Goal: Use online tool/utility: Utilize a website feature to perform a specific function

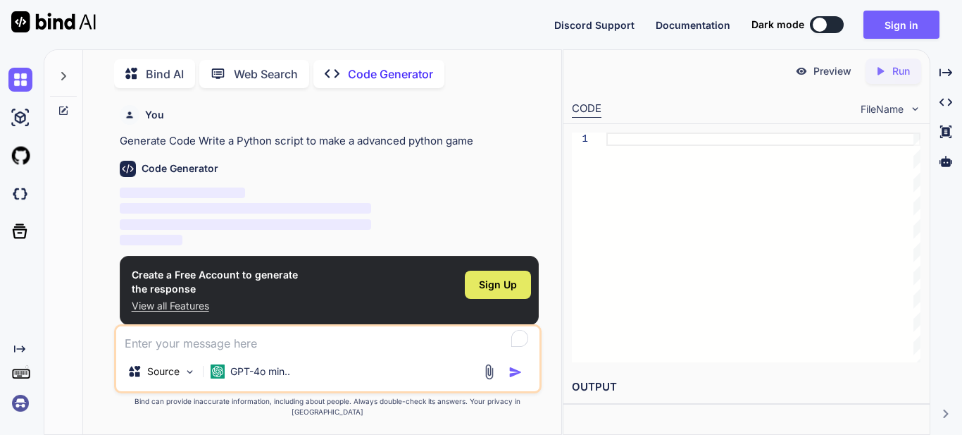
click at [485, 282] on span "Sign Up" at bounding box center [498, 285] width 38 height 14
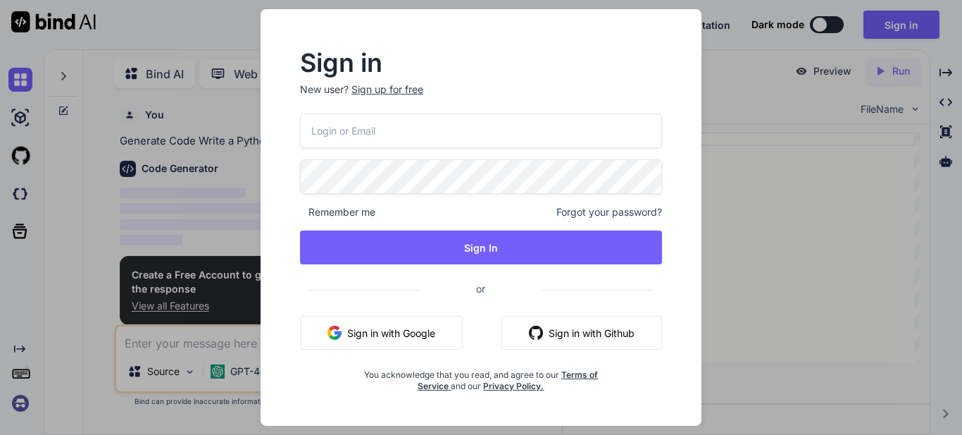
click at [409, 340] on button "Sign in with Google" at bounding box center [381, 333] width 163 height 34
drag, startPoint x: 829, startPoint y: 27, endPoint x: 377, endPoint y: 338, distance: 548.6
click at [829, 27] on div "Sign in New user? Sign up for free Remember me Forgot your password? Sign In or…" at bounding box center [481, 217] width 962 height 435
click at [829, 27] on button at bounding box center [827, 24] width 34 height 17
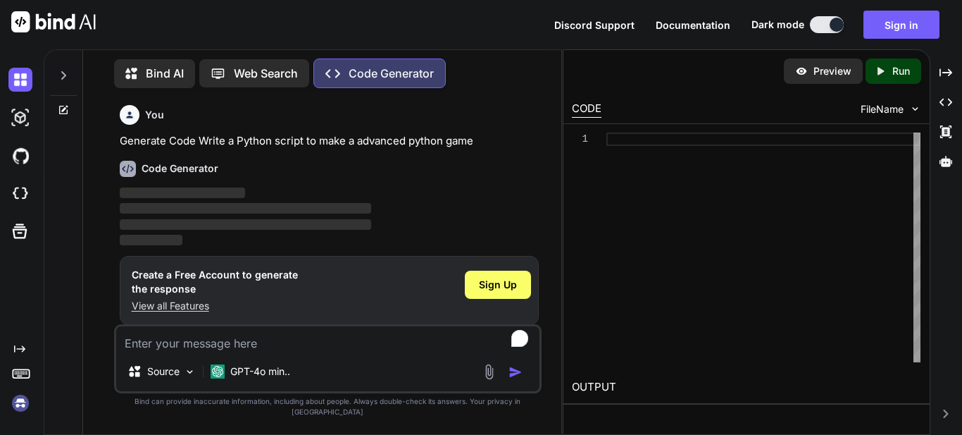
click at [377, 338] on textarea "To enrich screen reader interactions, please activate Accessibility in Grammarl…" at bounding box center [327, 338] width 423 height 25
click at [490, 294] on div "Sign Up" at bounding box center [498, 284] width 66 height 28
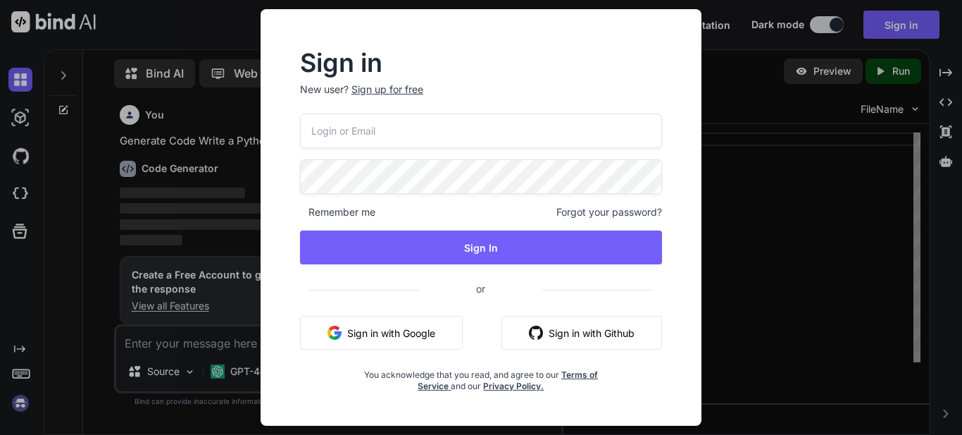
click at [380, 335] on button "Sign in with Google" at bounding box center [381, 333] width 163 height 34
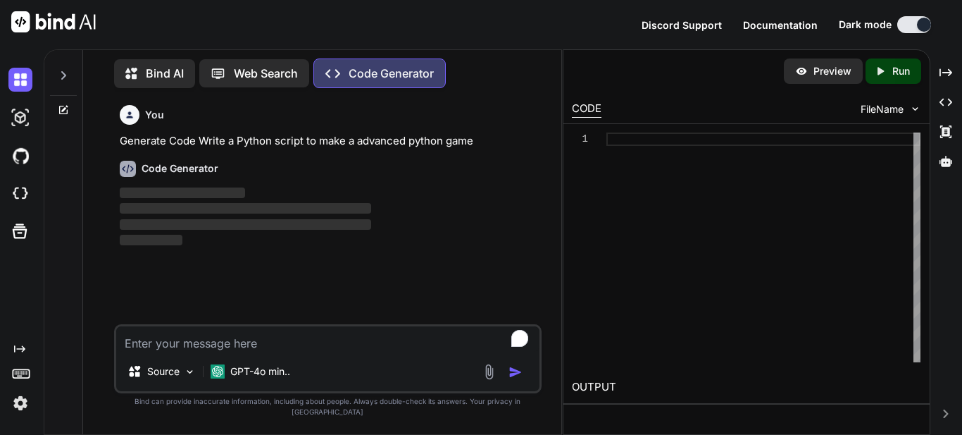
type textarea "x"
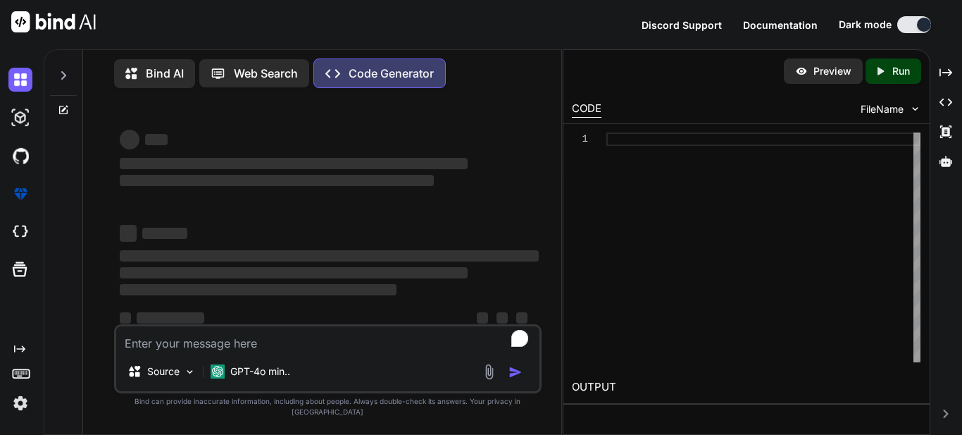
scroll to position [14, 0]
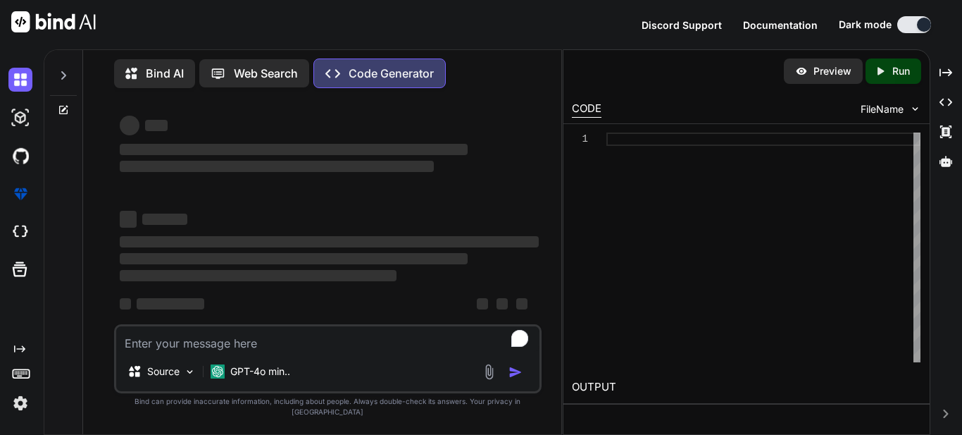
click at [906, 71] on p "Run" at bounding box center [901, 71] width 18 height 14
click at [237, 351] on textarea "To enrich screen reader interactions, please activate Accessibility in Grammarl…" at bounding box center [327, 338] width 423 height 25
type textarea "h"
type textarea "x"
type textarea "hi"
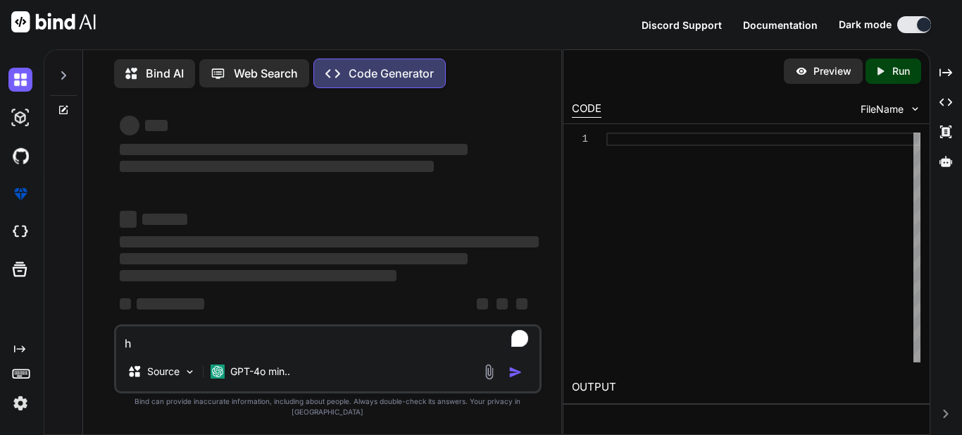
type textarea "x"
type textarea "hi"
click at [168, 351] on textarea "hi" at bounding box center [327, 338] width 423 height 25
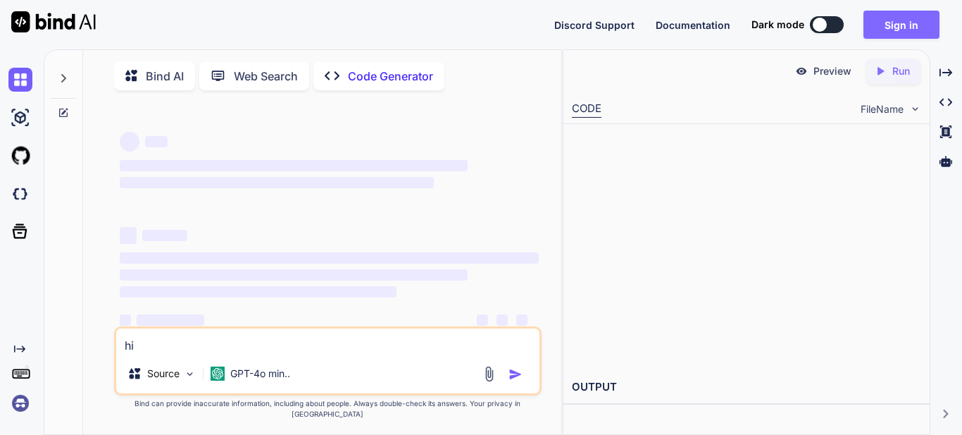
type textarea "x"
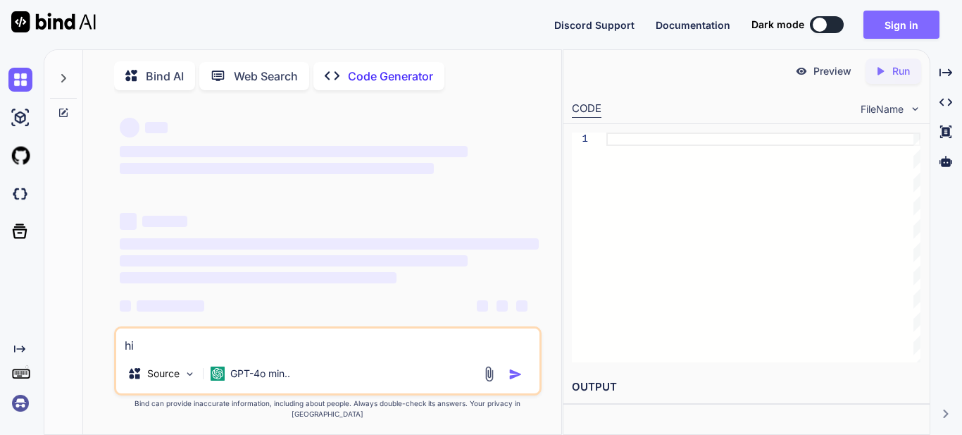
click at [902, 21] on button "Sign in" at bounding box center [902, 25] width 76 height 28
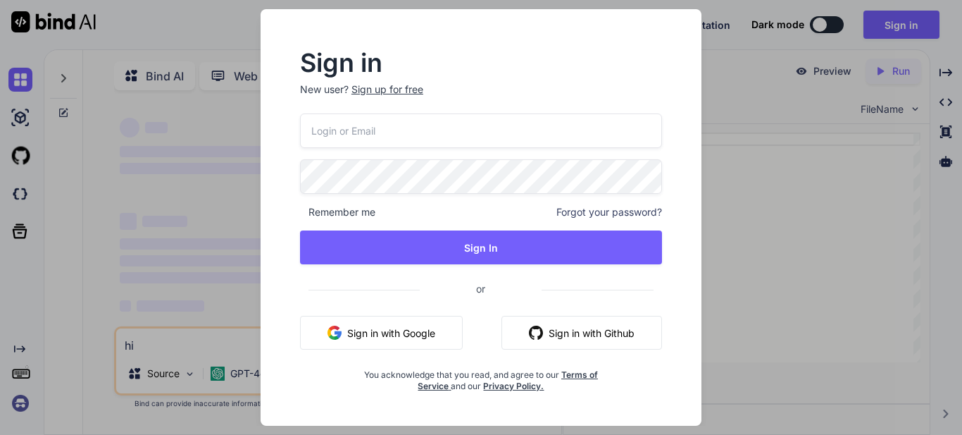
click at [365, 332] on button "Sign in with Google" at bounding box center [381, 333] width 163 height 34
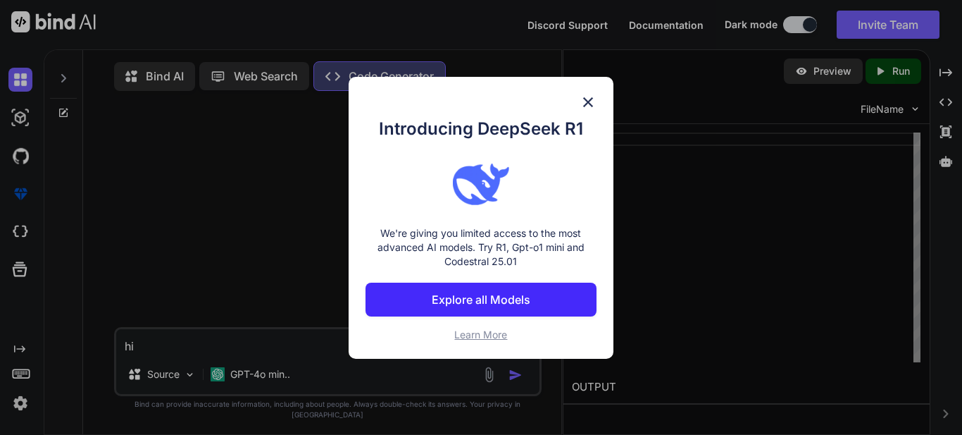
click at [489, 297] on p "Explore all Models" at bounding box center [481, 299] width 99 height 17
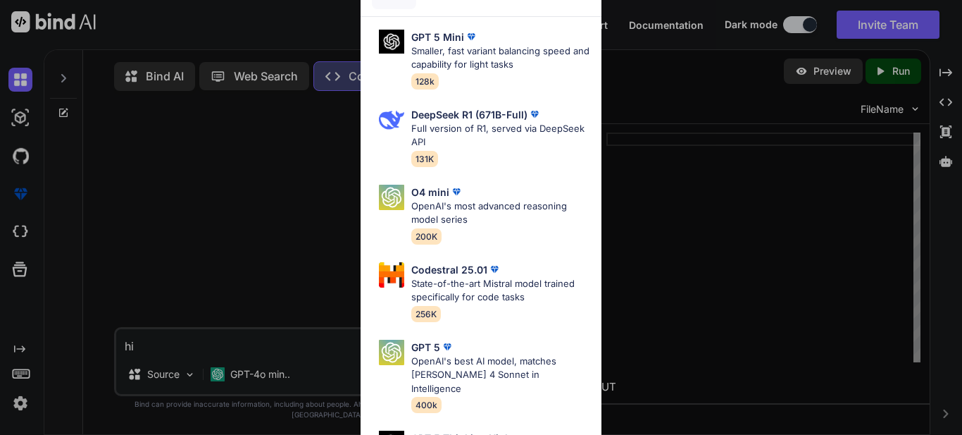
click at [664, 171] on div "All GPT 5 Mini Smaller, fast variant balancing speed and capability for light t…" at bounding box center [481, 217] width 962 height 435
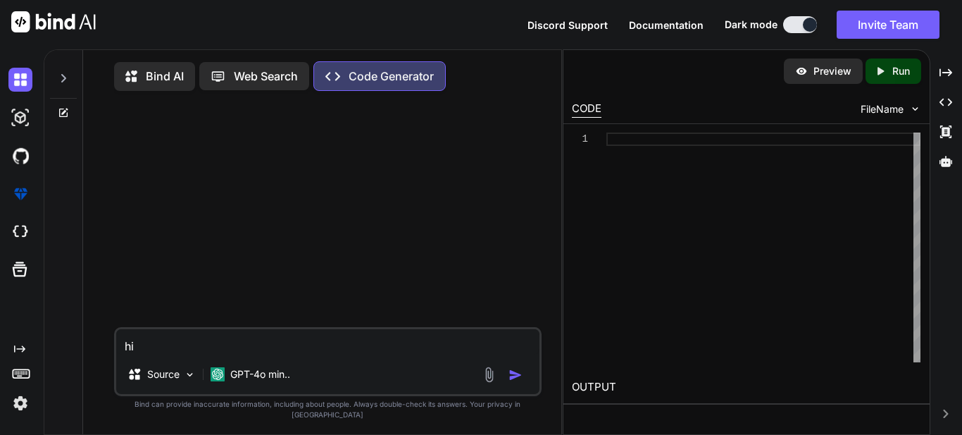
click at [262, 354] on textarea "hi" at bounding box center [327, 341] width 423 height 25
click at [511, 382] on img "button" at bounding box center [516, 375] width 14 height 14
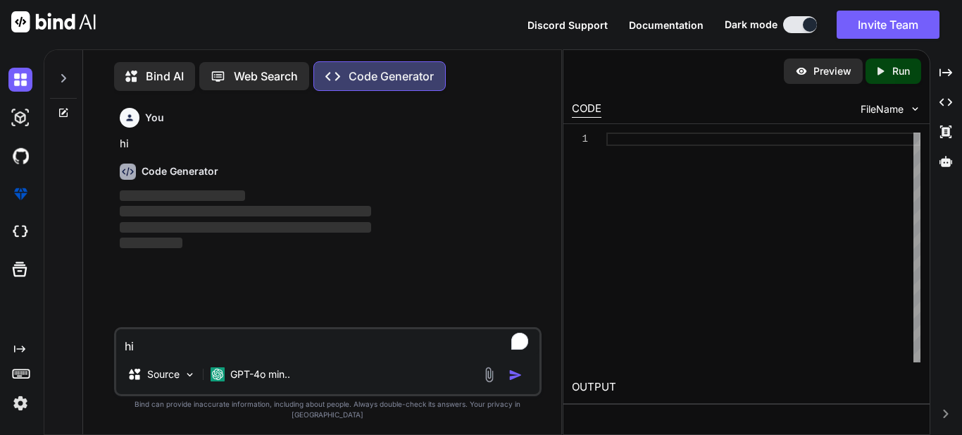
scroll to position [6, 0]
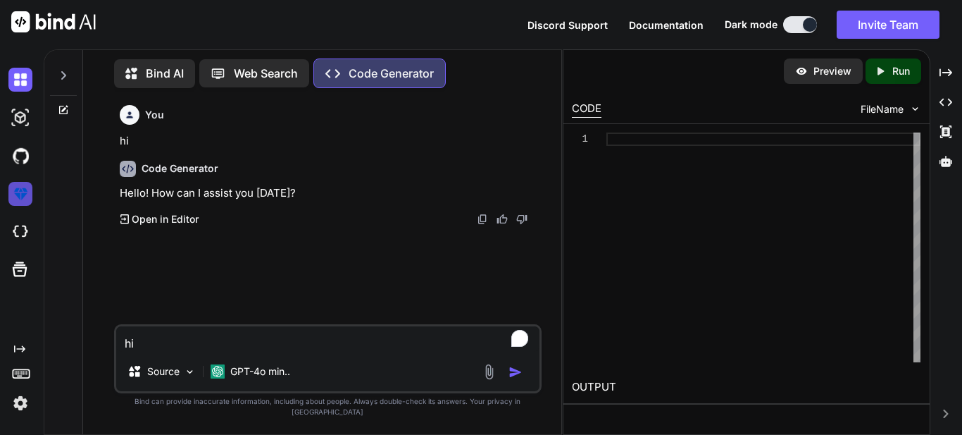
click at [30, 194] on img at bounding box center [20, 194] width 24 height 24
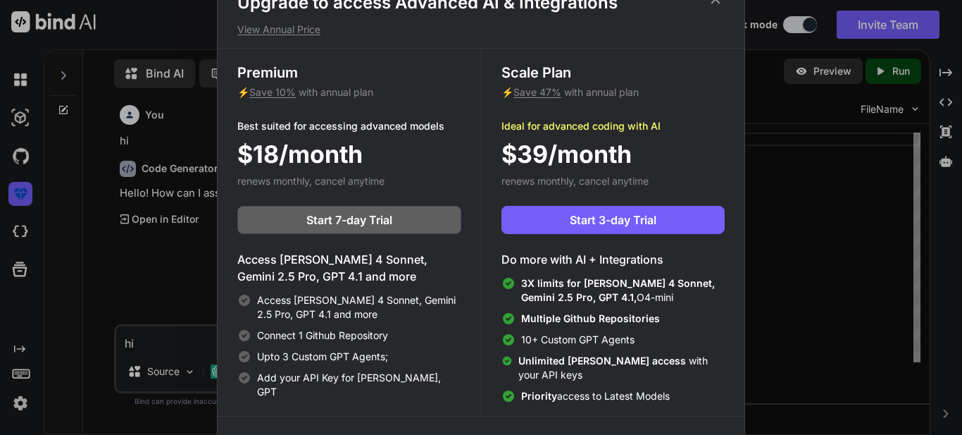
click at [832, 223] on div "Upgrade to access Advanced AI & Integrations View Annual Price Premium ⚡ Save 1…" at bounding box center [481, 217] width 962 height 435
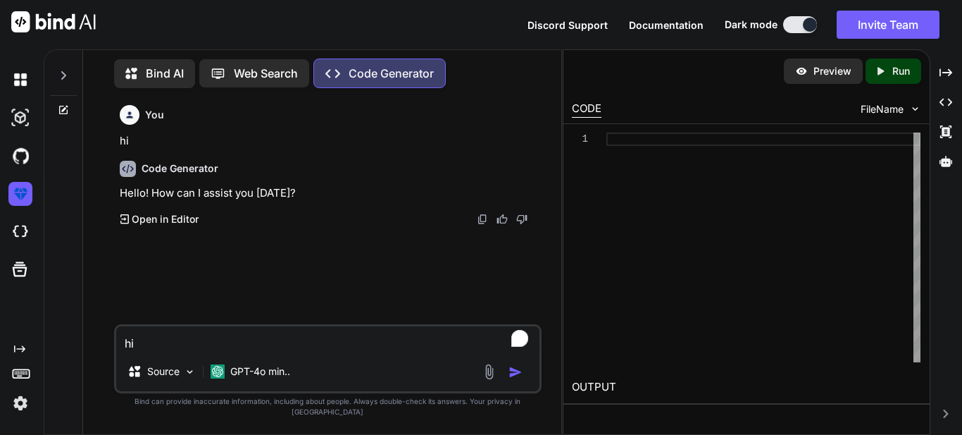
click at [237, 351] on textarea "hi" at bounding box center [327, 338] width 423 height 25
click at [246, 349] on textarea "hi" at bounding box center [327, 338] width 423 height 25
click at [287, 378] on p "GPT-4o min.." at bounding box center [260, 371] width 60 height 14
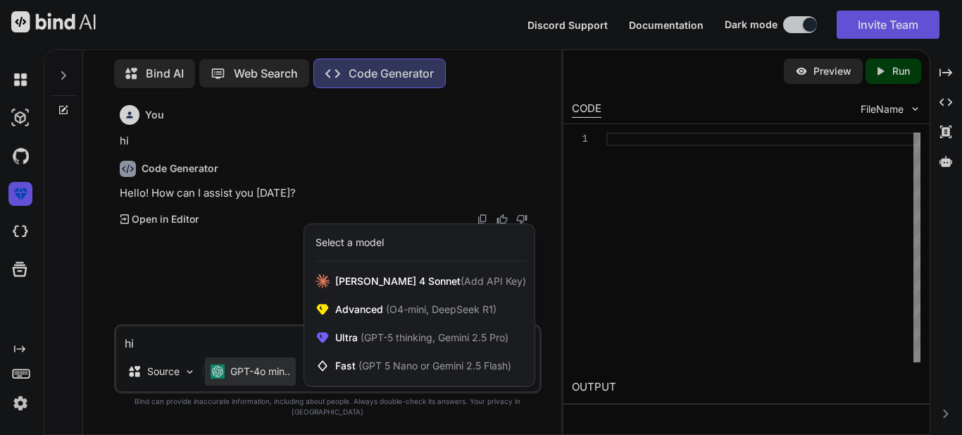
click at [170, 306] on div at bounding box center [481, 217] width 962 height 435
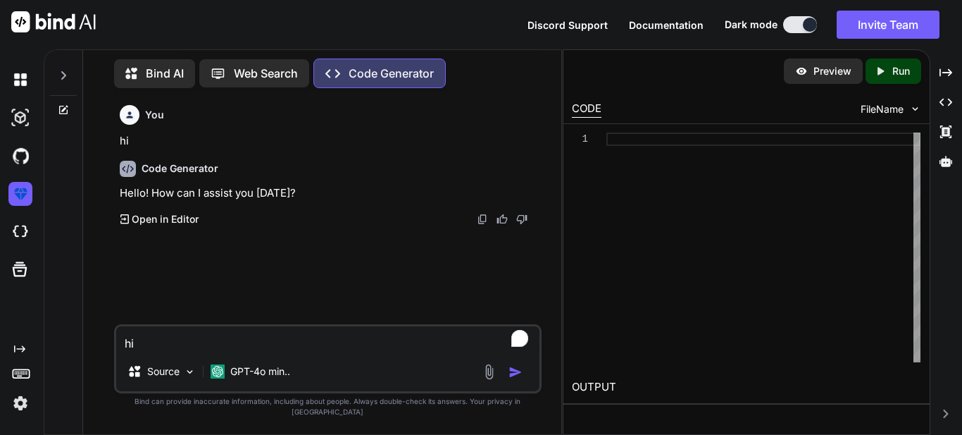
click at [191, 351] on textarea "hi" at bounding box center [327, 338] width 423 height 25
click at [254, 351] on textarea "hi" at bounding box center [327, 338] width 423 height 25
